Goal: Transaction & Acquisition: Purchase product/service

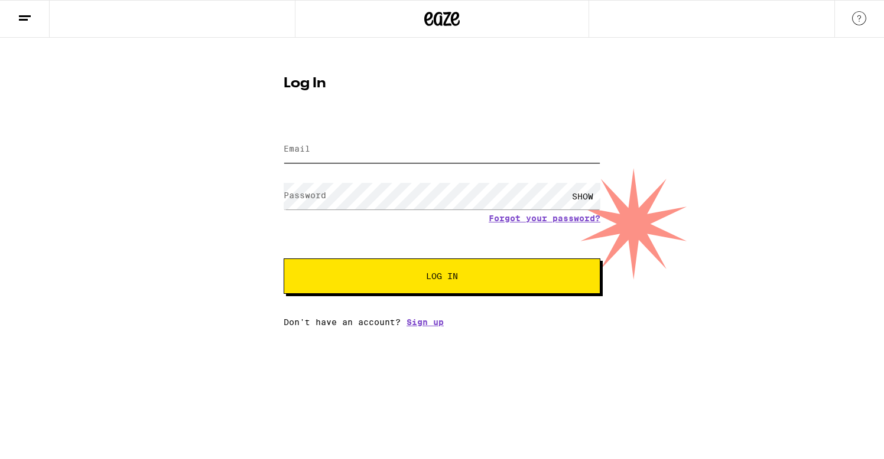
type input "[EMAIL_ADDRESS][DOMAIN_NAME]"
click at [377, 278] on span "Log In" at bounding box center [441, 276] width 221 height 8
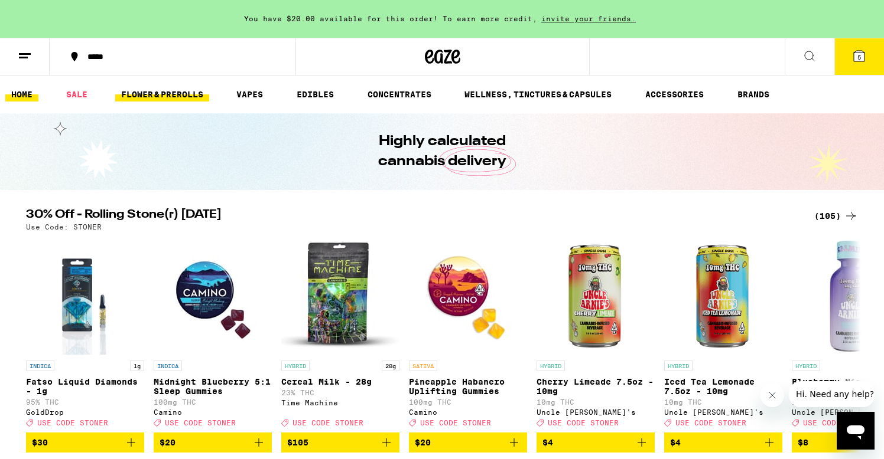
click at [167, 94] on link "FLOWER & PREROLLS" at bounding box center [162, 94] width 94 height 14
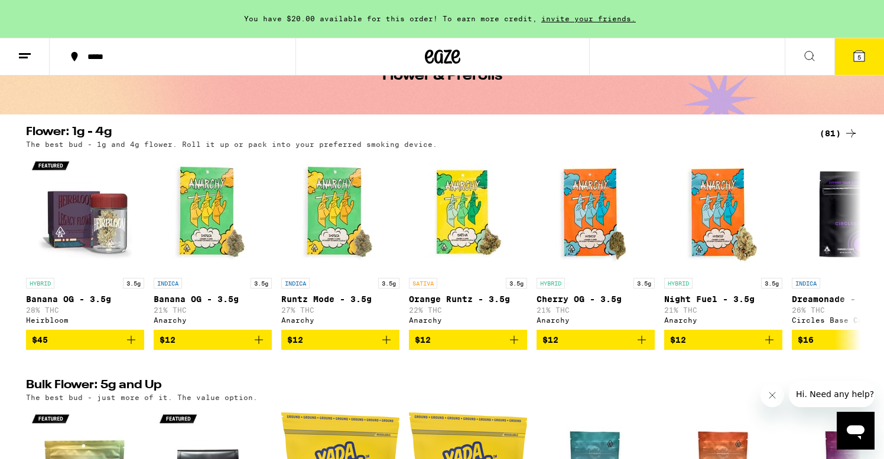
scroll to position [74, 0]
